Goal: Task Accomplishment & Management: Complete application form

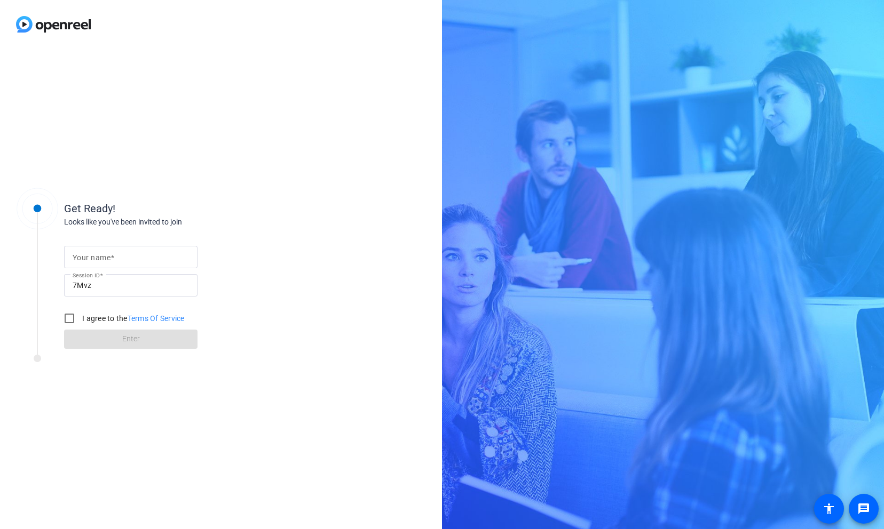
click at [279, 448] on div "Get Ready! Looks like you've been invited to join Your name Session ID 7Mvz I a…" at bounding box center [221, 289] width 442 height 481
click at [109, 257] on mat-label "Your name" at bounding box center [92, 258] width 38 height 9
click at [109, 257] on input "Your name" at bounding box center [131, 257] width 116 height 13
type input "[PERSON_NAME]"
click at [67, 316] on input "I agree to the Terms Of Service" at bounding box center [69, 318] width 21 height 21
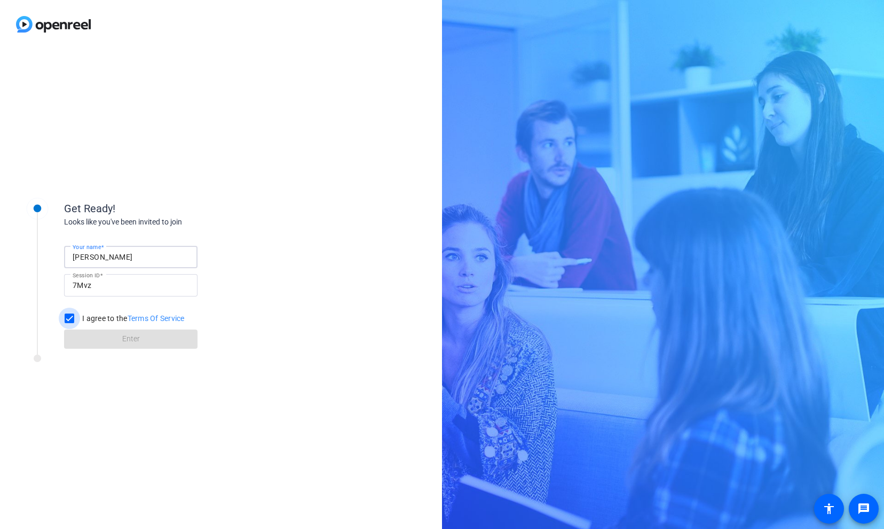
checkbox input "true"
click at [109, 341] on span at bounding box center [130, 340] width 133 height 26
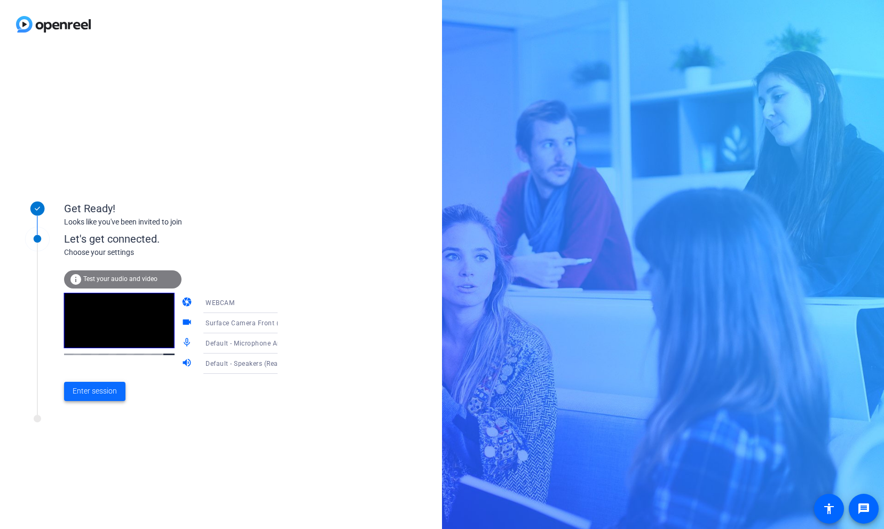
click at [94, 394] on span "Enter session" at bounding box center [95, 391] width 44 height 11
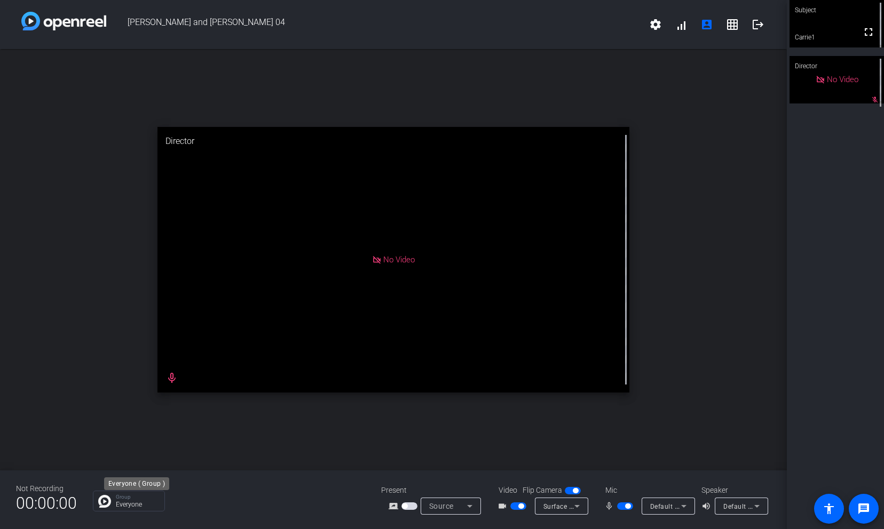
click at [128, 500] on p "Group" at bounding box center [137, 497] width 43 height 5
